Goal: Task Accomplishment & Management: Manage account settings

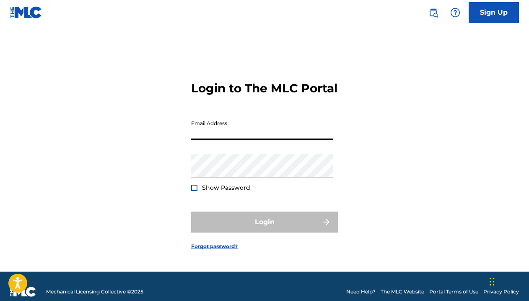
click at [268, 136] on input "Email Address" at bounding box center [262, 128] width 142 height 24
type input "[EMAIL_ADDRESS][DOMAIN_NAME]"
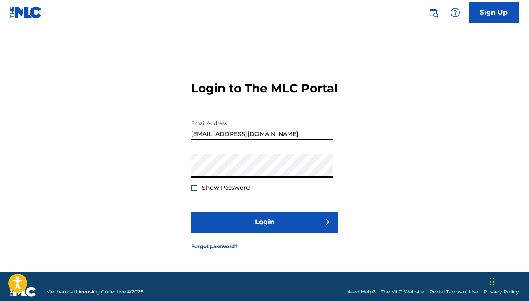
click at [191, 211] on button "Login" at bounding box center [264, 221] width 147 height 21
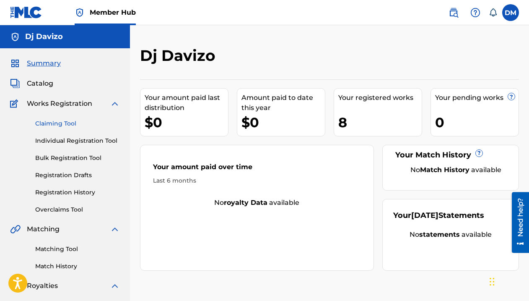
click at [62, 123] on link "Claiming Tool" at bounding box center [77, 123] width 85 height 9
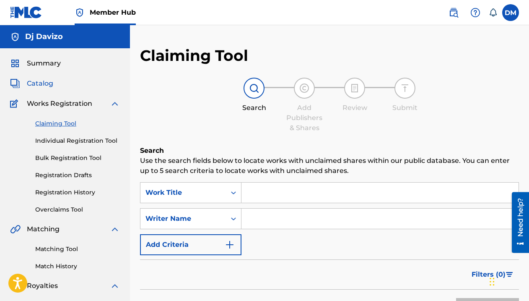
click at [50, 85] on span "Catalog" at bounding box center [40, 83] width 26 height 10
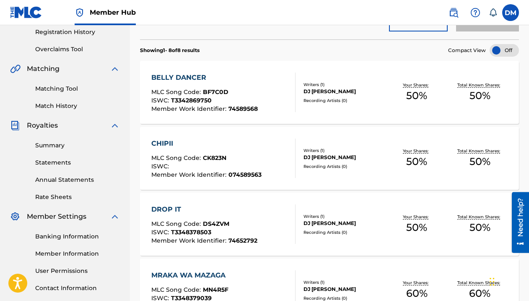
scroll to position [161, 0]
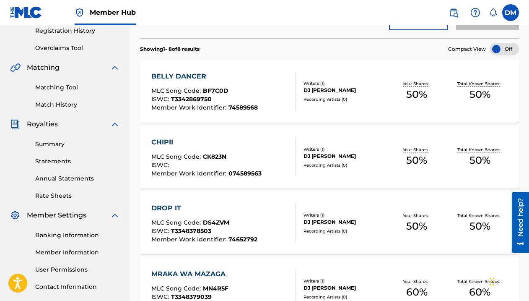
click at [203, 166] on div "ISWC :" at bounding box center [206, 166] width 110 height 8
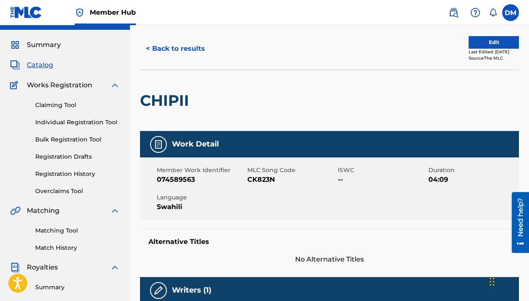
scroll to position [18, 0]
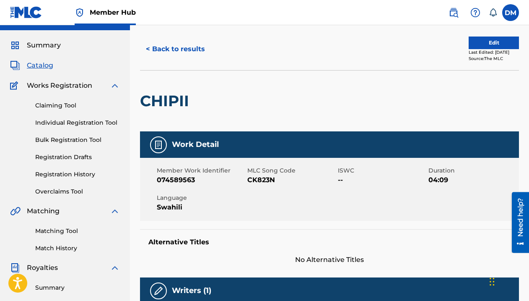
click at [38, 62] on span "Catalog" at bounding box center [40, 65] width 26 height 10
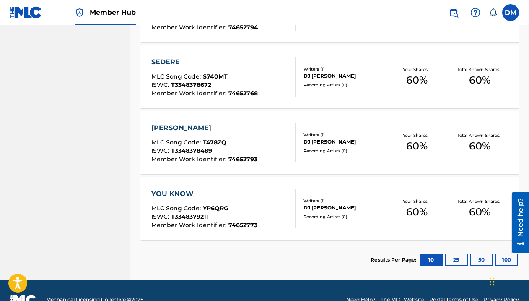
scroll to position [524, 0]
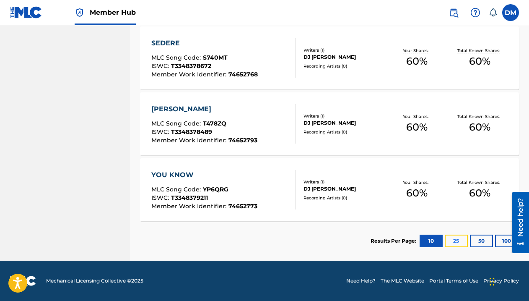
click at [451, 241] on button "25" at bounding box center [456, 240] width 23 height 13
click at [482, 241] on button "50" at bounding box center [481, 240] width 23 height 13
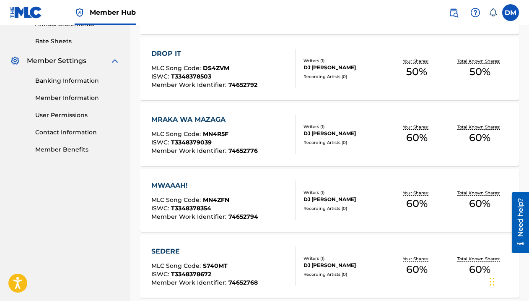
scroll to position [294, 0]
